Goal: Transaction & Acquisition: Purchase product/service

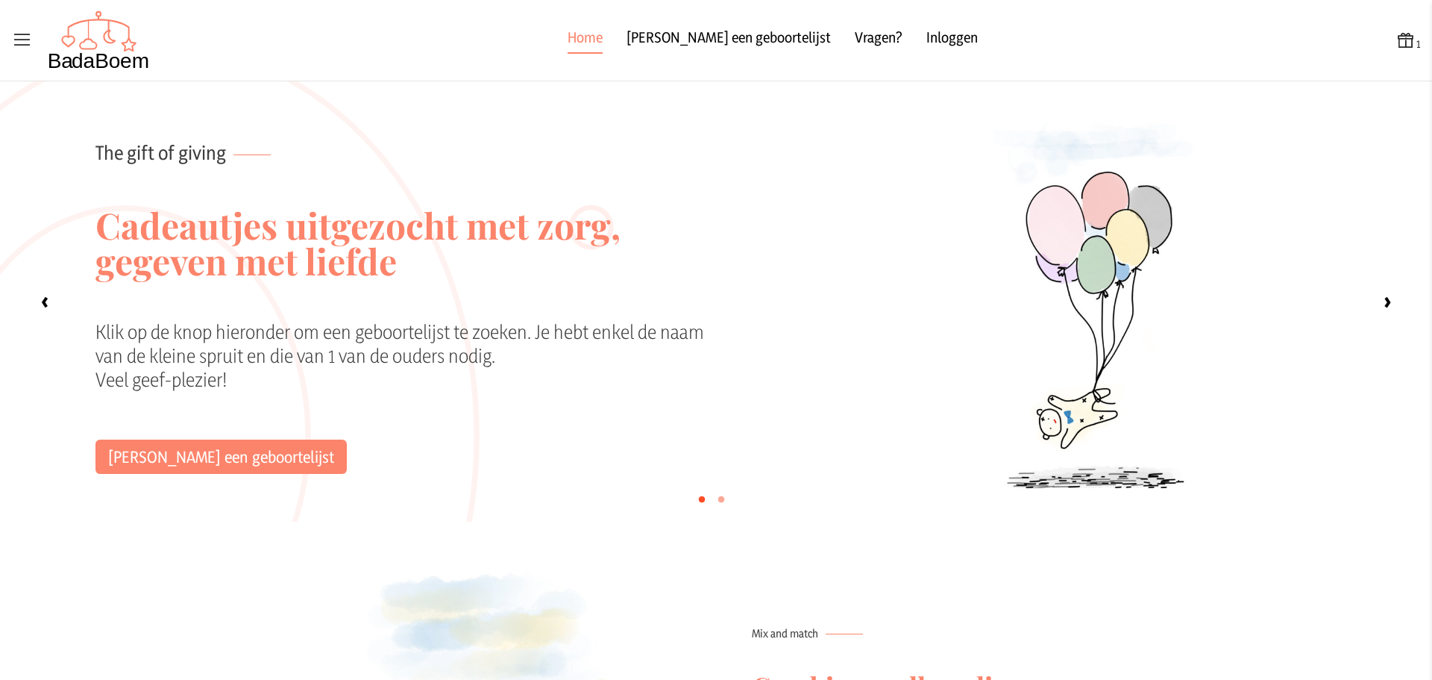
scroll to position [117, 0]
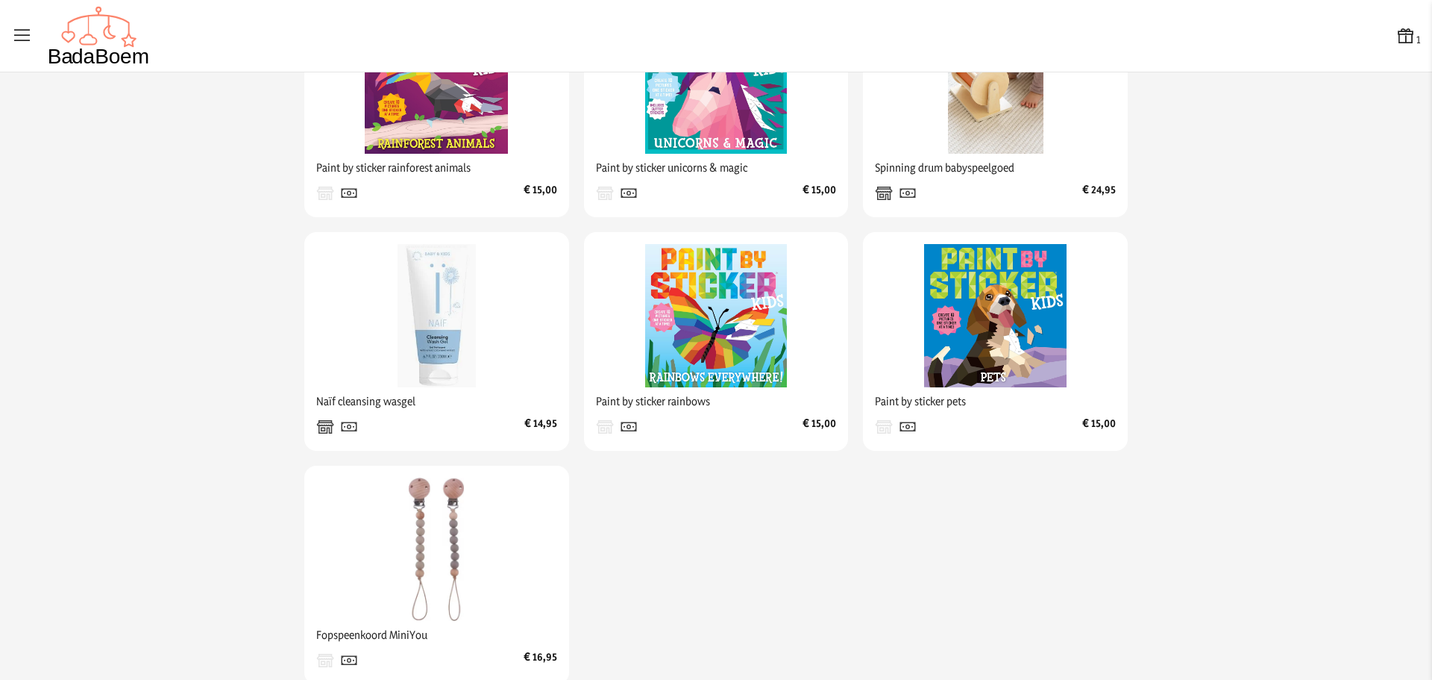
scroll to position [206, 0]
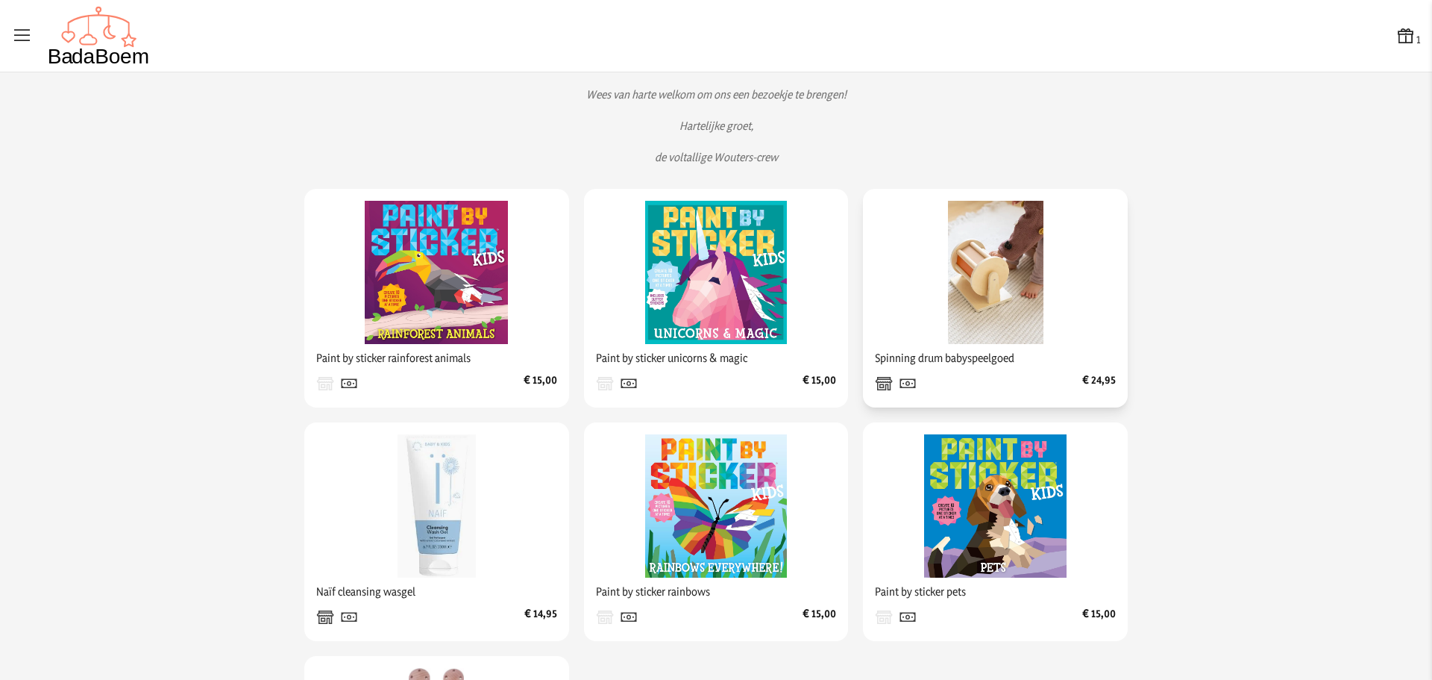
click at [974, 272] on img at bounding box center [995, 272] width 143 height 143
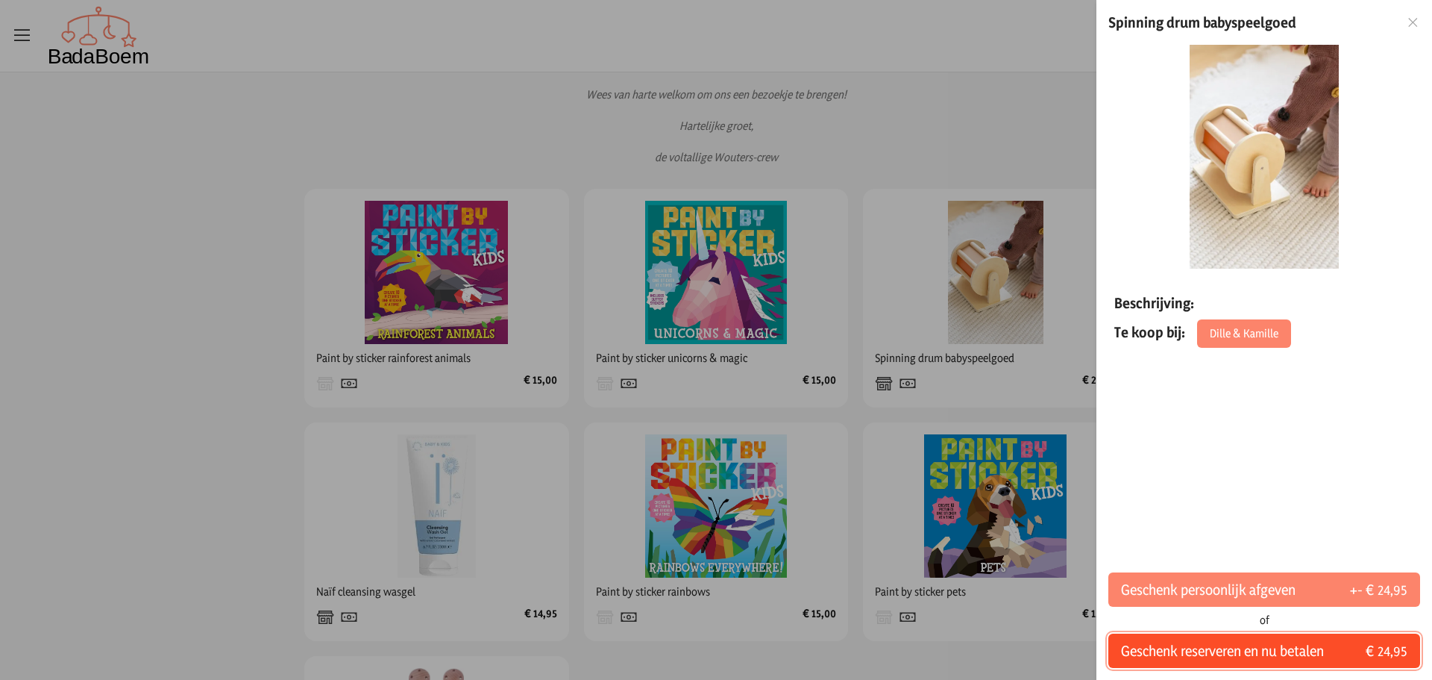
click at [1251, 658] on span "Geschenk reserveren en nu betalen" at bounding box center [1222, 650] width 203 height 21
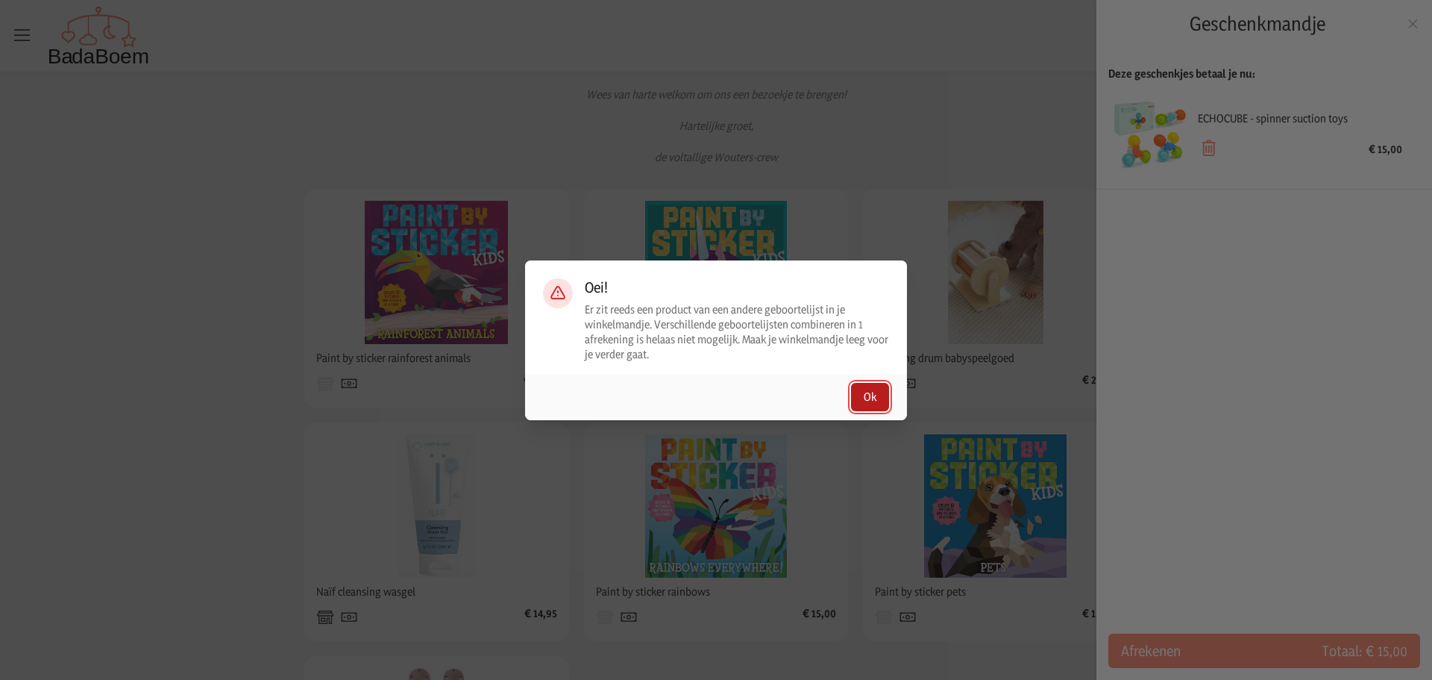
click at [868, 399] on button "Ok" at bounding box center [870, 397] width 38 height 28
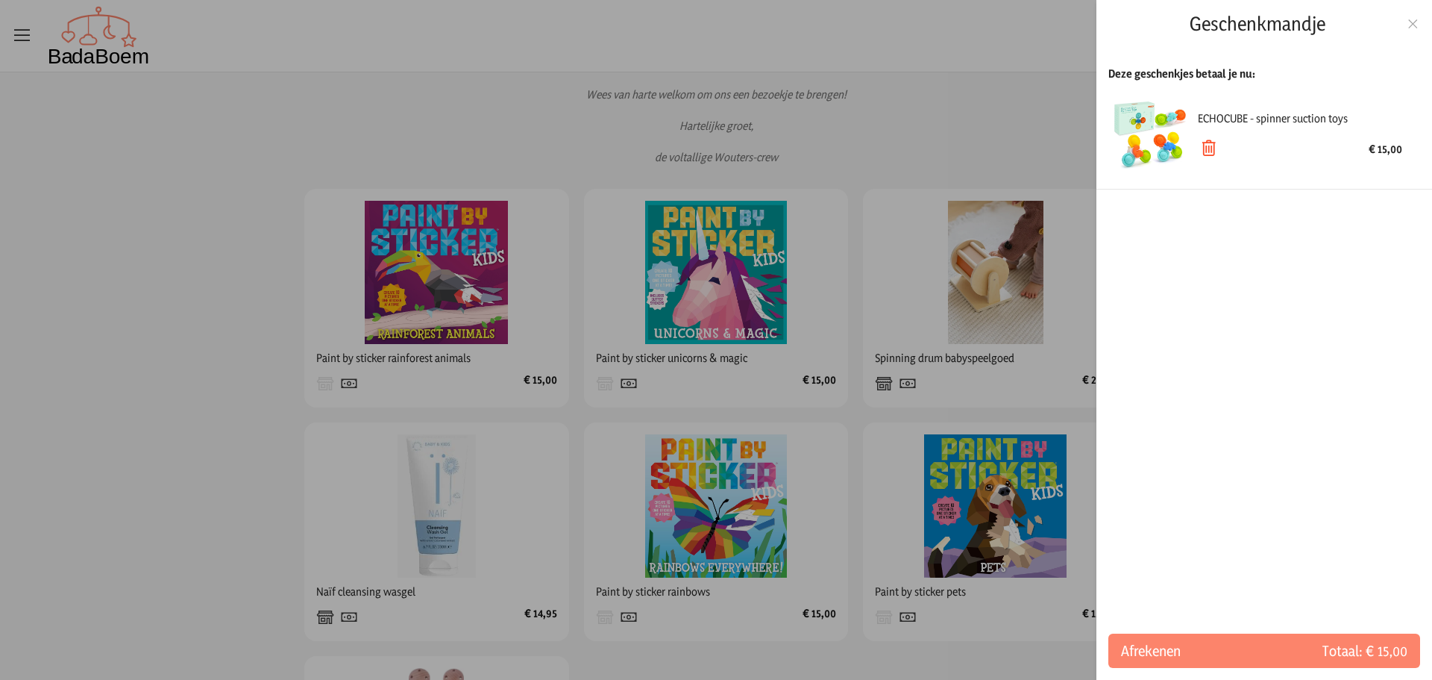
click at [1203, 148] on icon at bounding box center [1208, 148] width 21 height 21
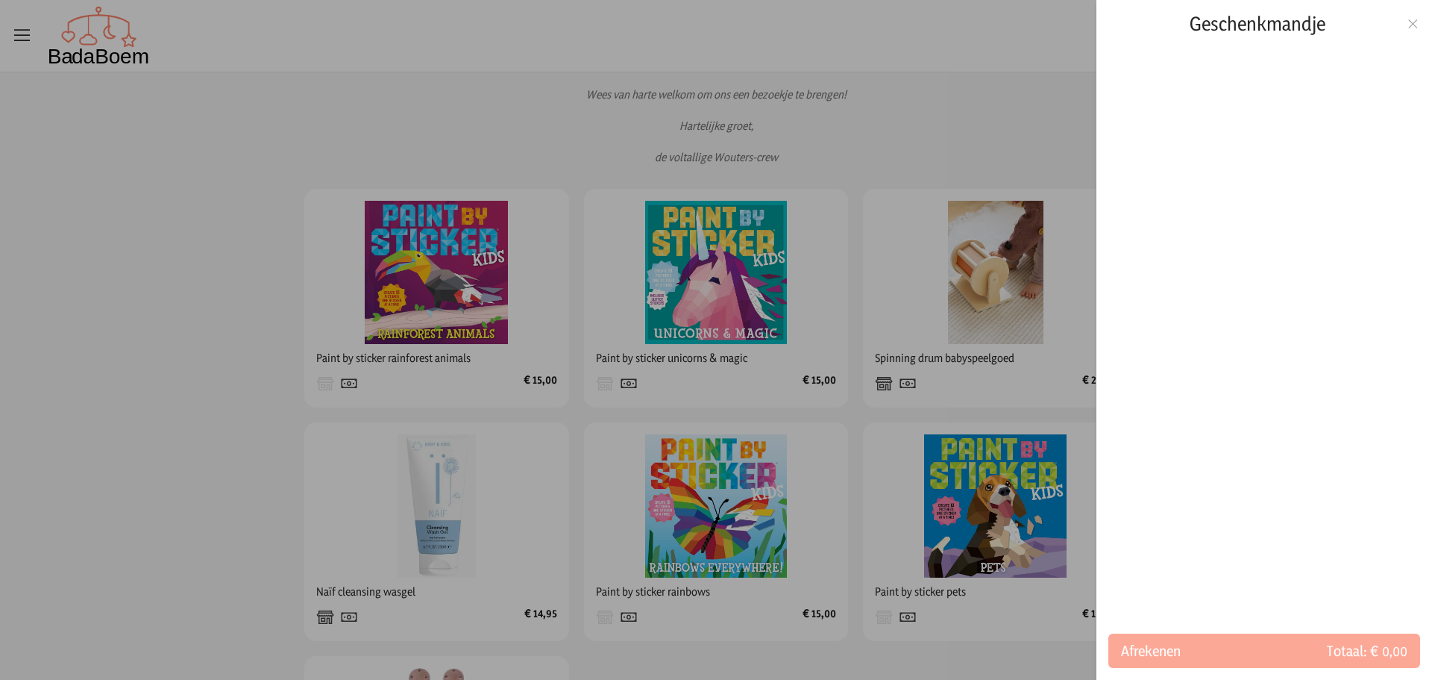
click at [1411, 23] on icon at bounding box center [1413, 24] width 14 height 10
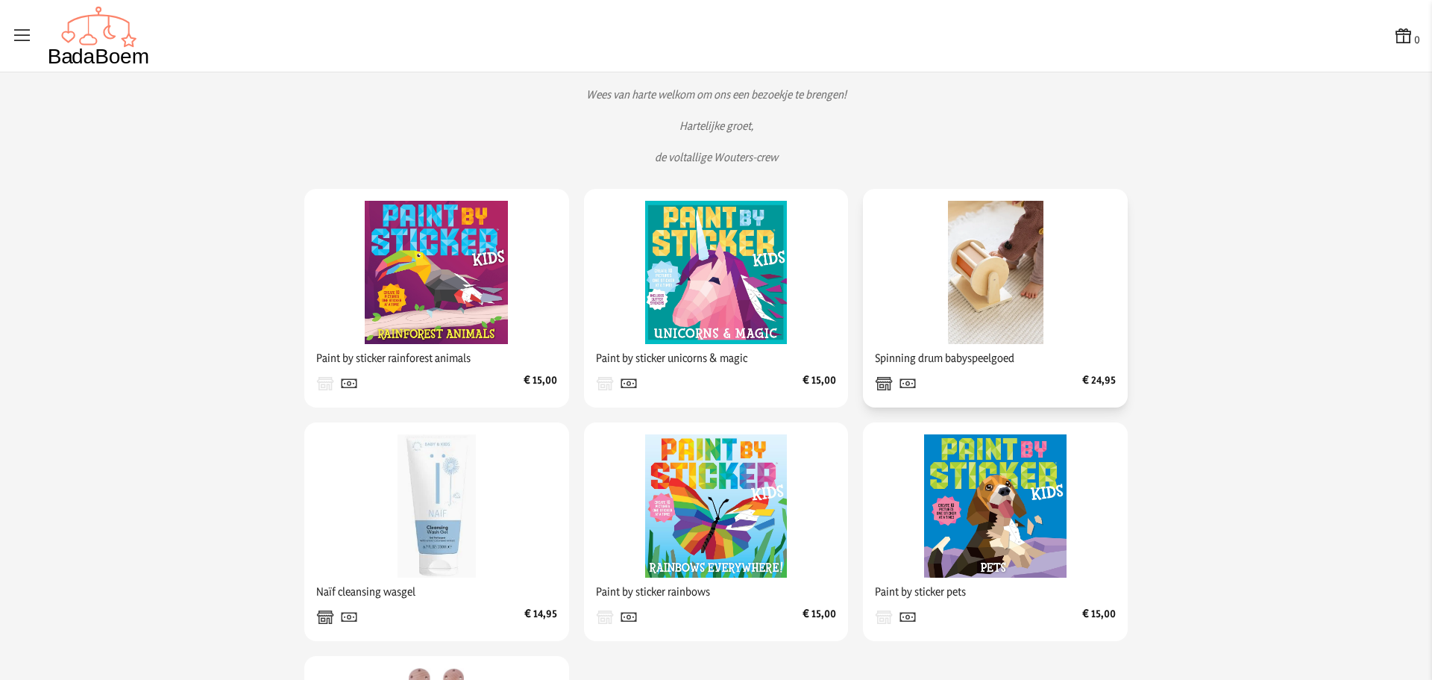
click at [956, 285] on img at bounding box center [995, 272] width 143 height 143
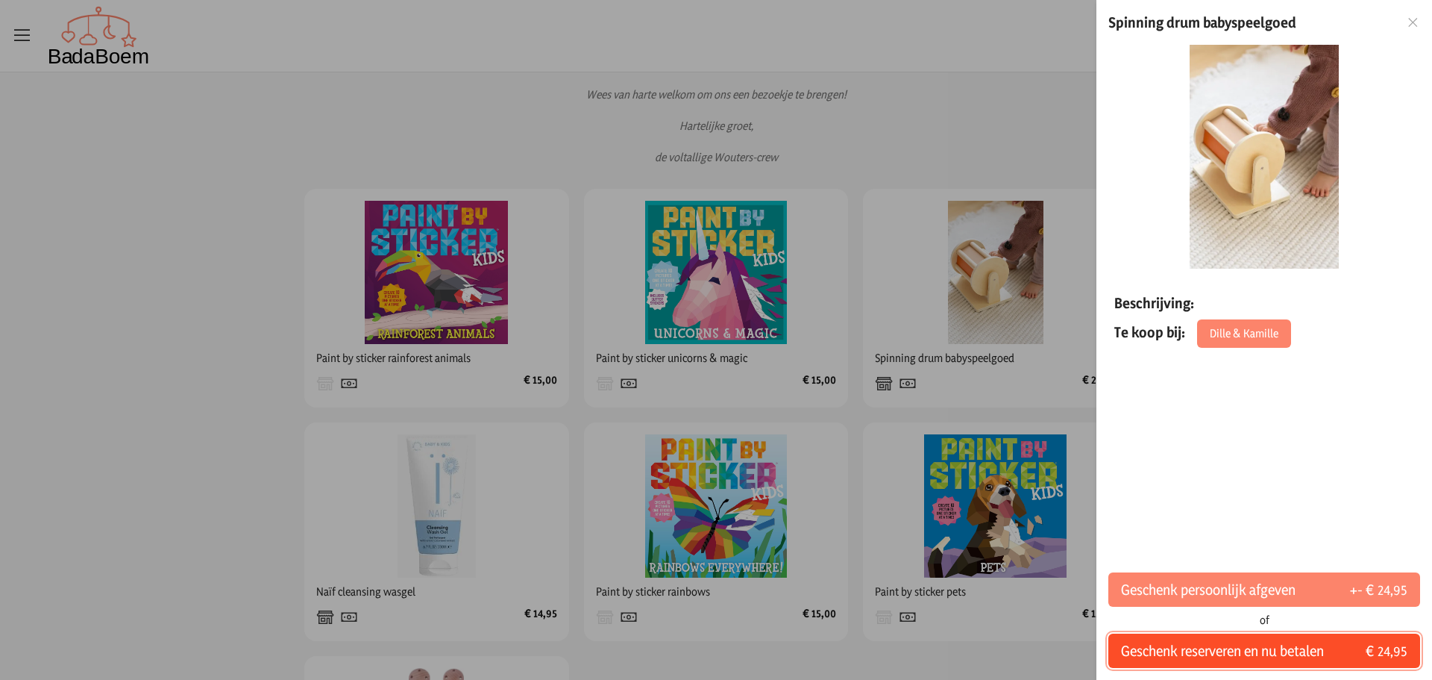
click at [1207, 660] on span "Geschenk reserveren en nu betalen" at bounding box center [1222, 650] width 203 height 21
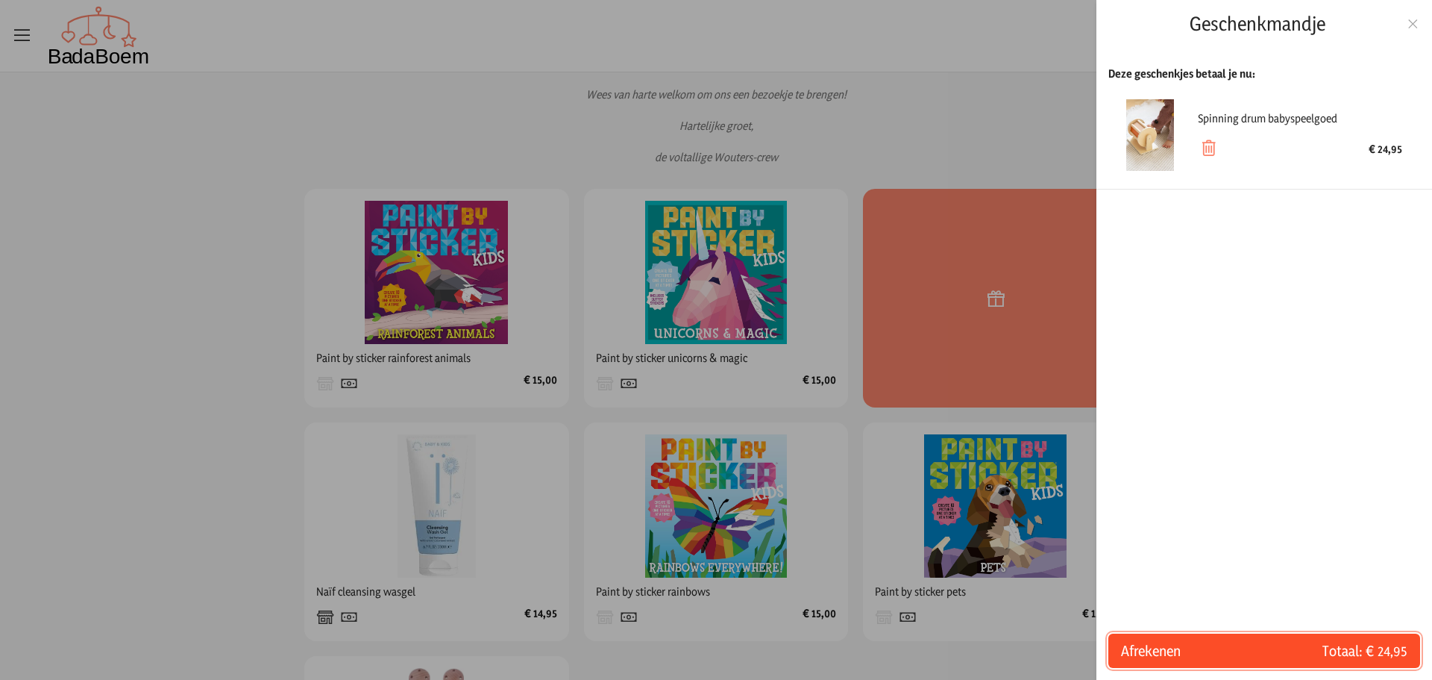
click at [1203, 648] on span "Afrekenen" at bounding box center [1192, 650] width 143 height 21
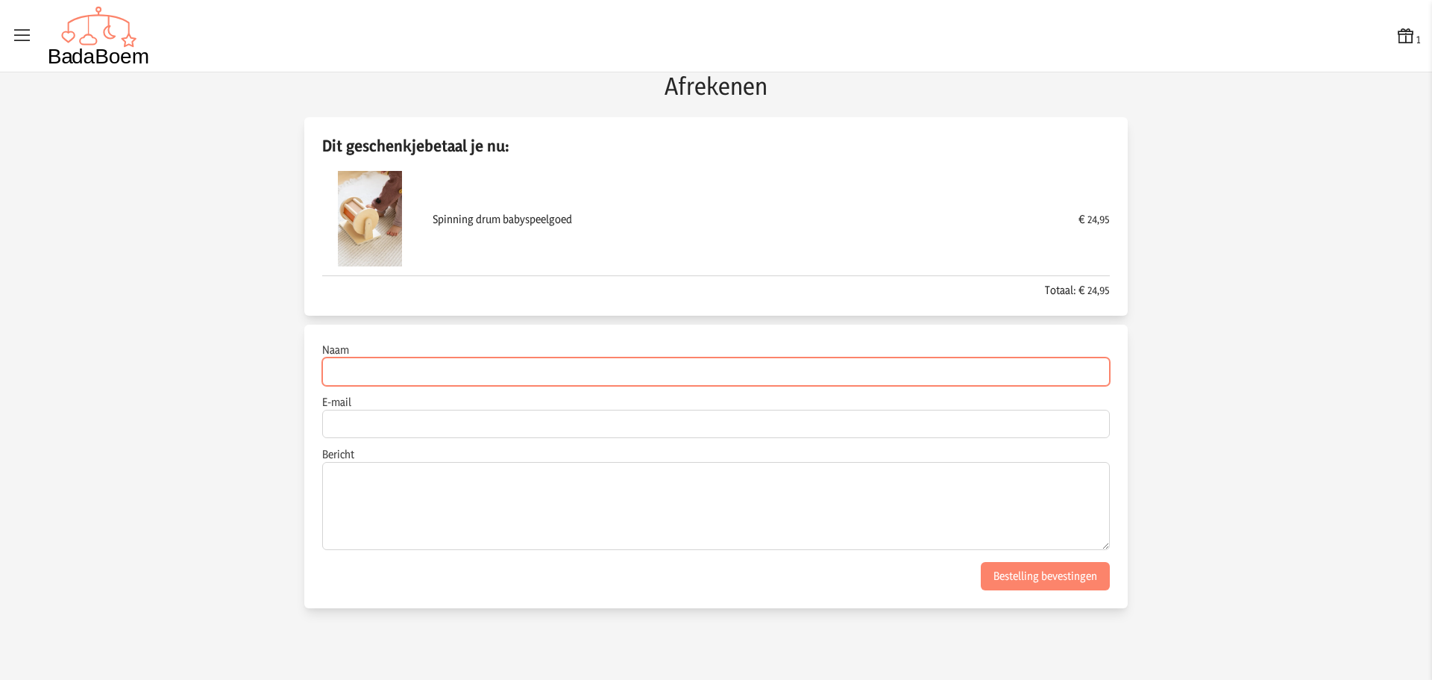
click at [915, 369] on input "Naam" at bounding box center [716, 371] width 788 height 28
type input "[PERSON_NAME] + [PERSON_NAME] + kinderen"
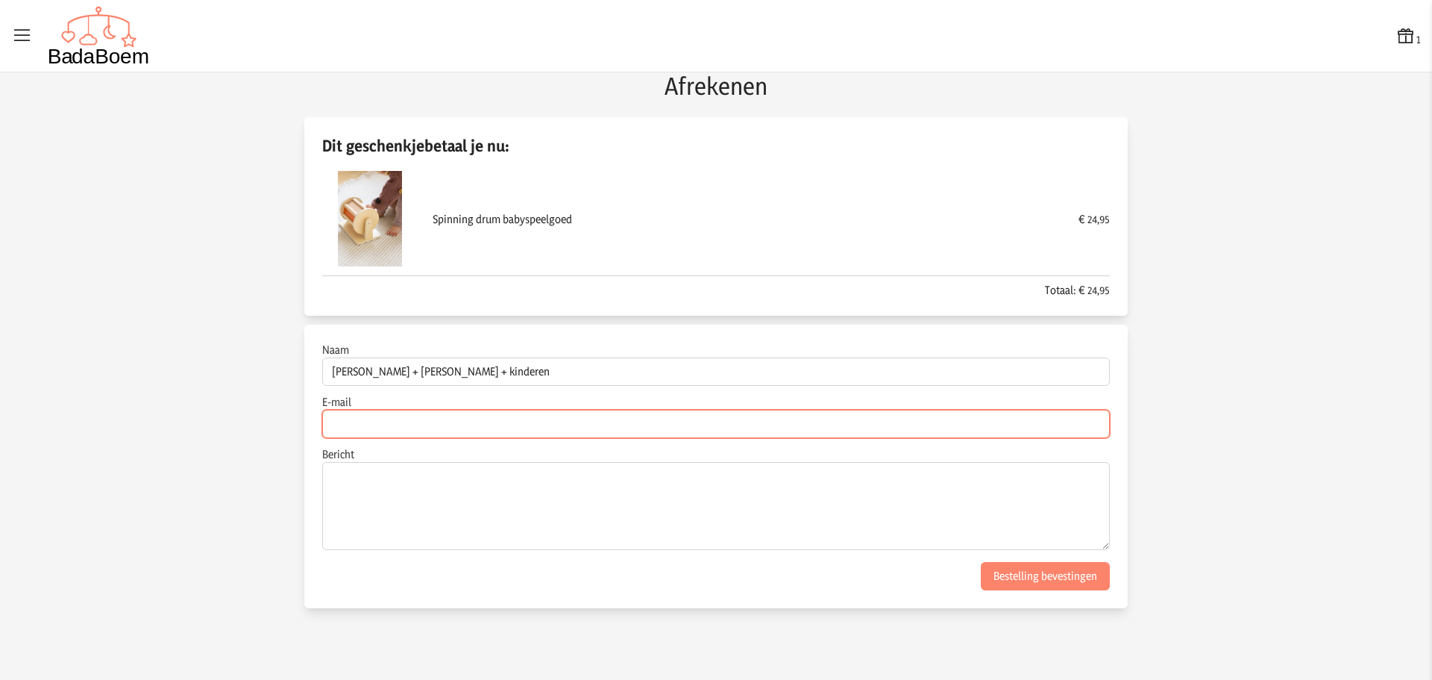
click at [871, 426] on input "E-mail" at bounding box center [716, 424] width 788 height 28
type input "[PERSON_NAME][EMAIL_ADDRESS][DOMAIN_NAME]"
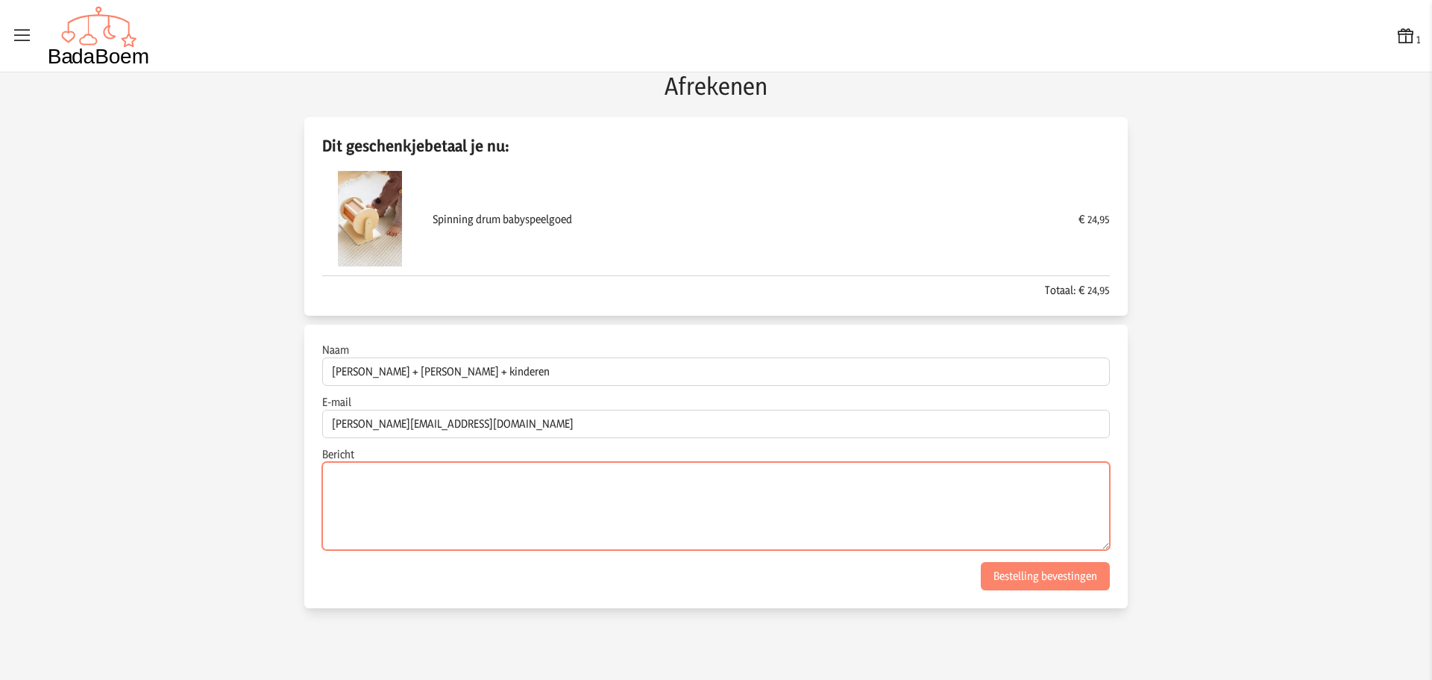
click at [522, 483] on textarea "Bericht" at bounding box center [716, 506] width 788 height 88
type textarea "P"
paste textarea "Gefeliciteerd met de geboorte van [PERSON_NAME] dochter! We hopen dat alles goe…"
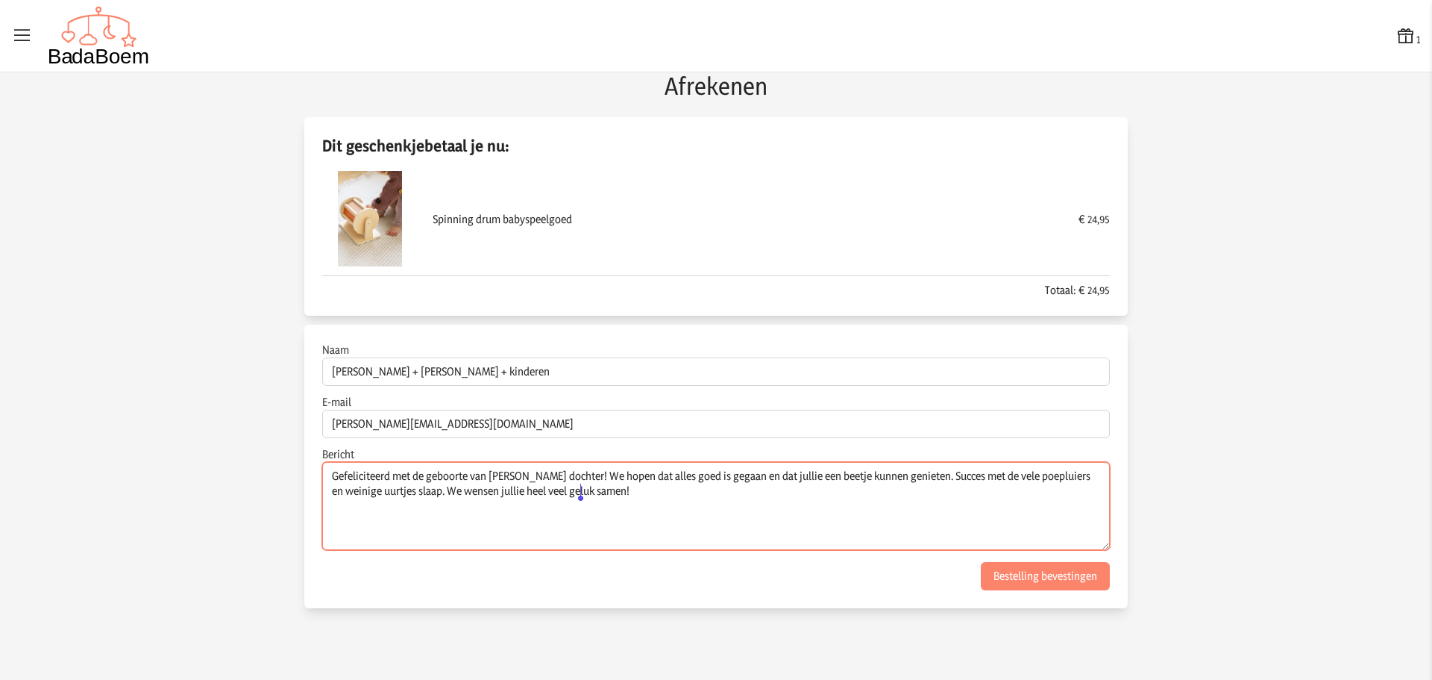
drag, startPoint x: 556, startPoint y: 475, endPoint x: 609, endPoint y: 520, distance: 69.4
click at [609, 520] on textarea "Gefeliciteerd met de geboorte van [PERSON_NAME] dochter! We hopen dat alles goe…" at bounding box center [716, 506] width 788 height 88
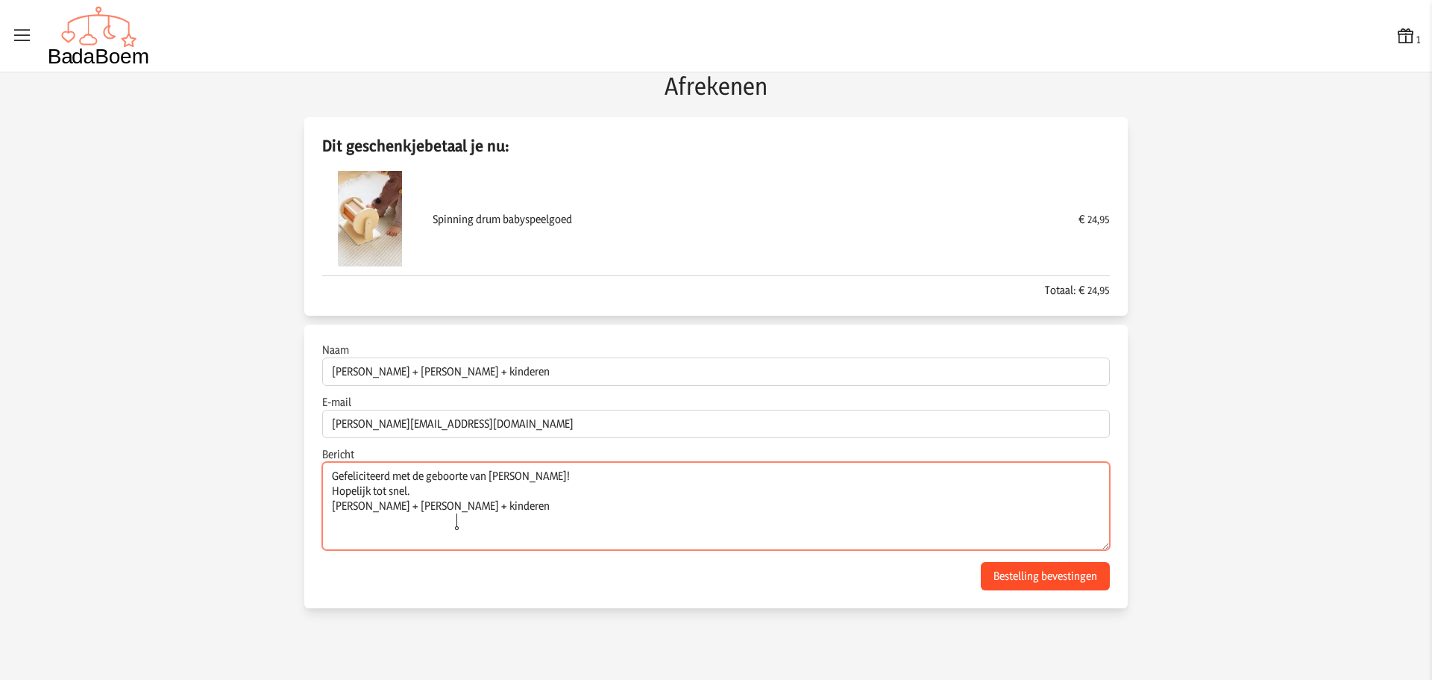
type textarea "Gefeliciteerd met de geboorte van [PERSON_NAME]! Hopelijk tot snel. [PERSON_NAM…"
click at [989, 574] on button "Bestelling bevestingen" at bounding box center [1045, 576] width 129 height 28
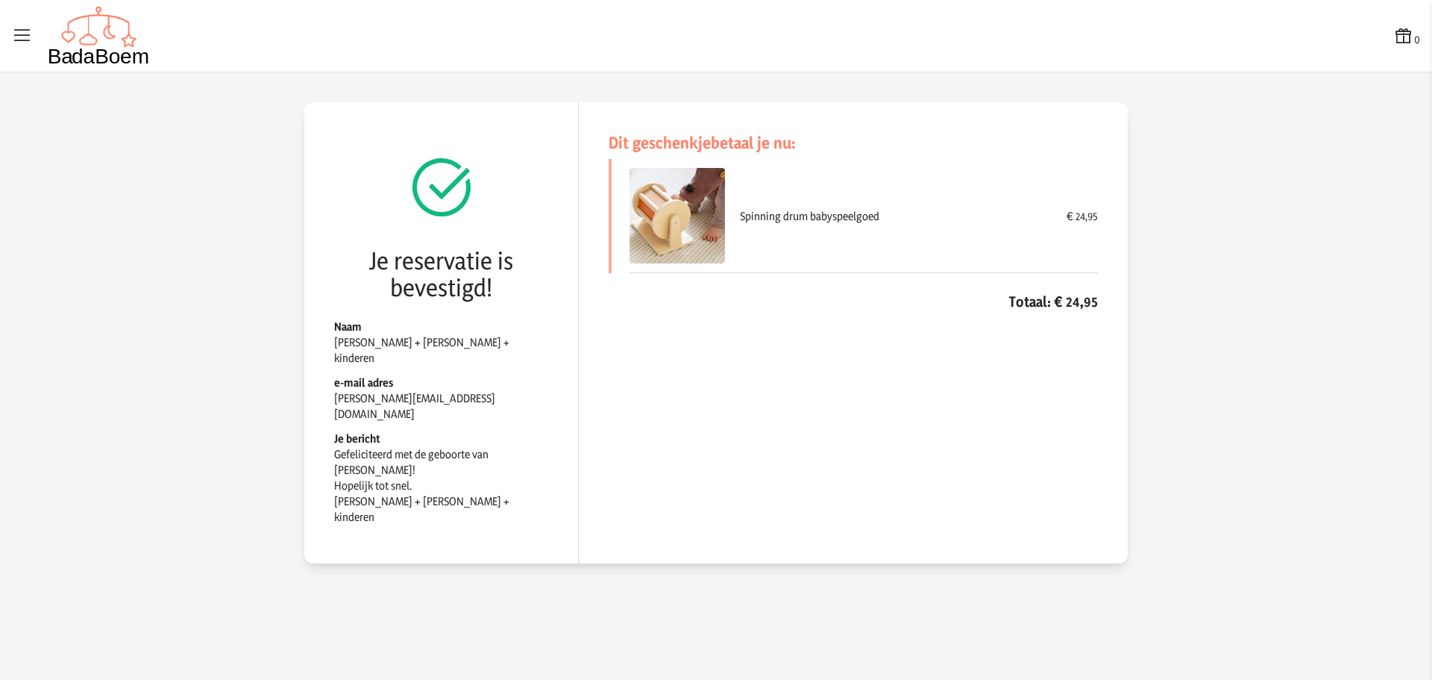
click at [98, 39] on img at bounding box center [99, 36] width 102 height 60
